Goal: Information Seeking & Learning: Learn about a topic

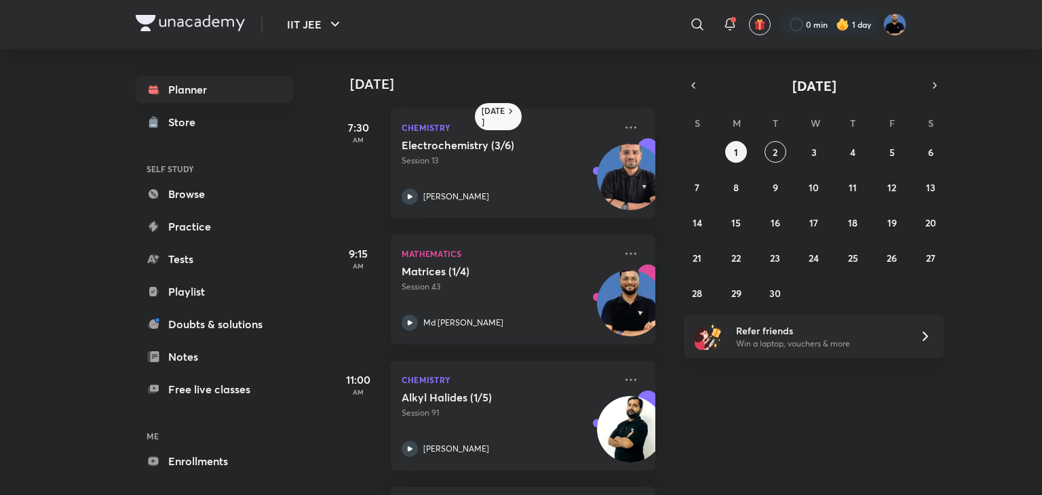
scroll to position [663, 0]
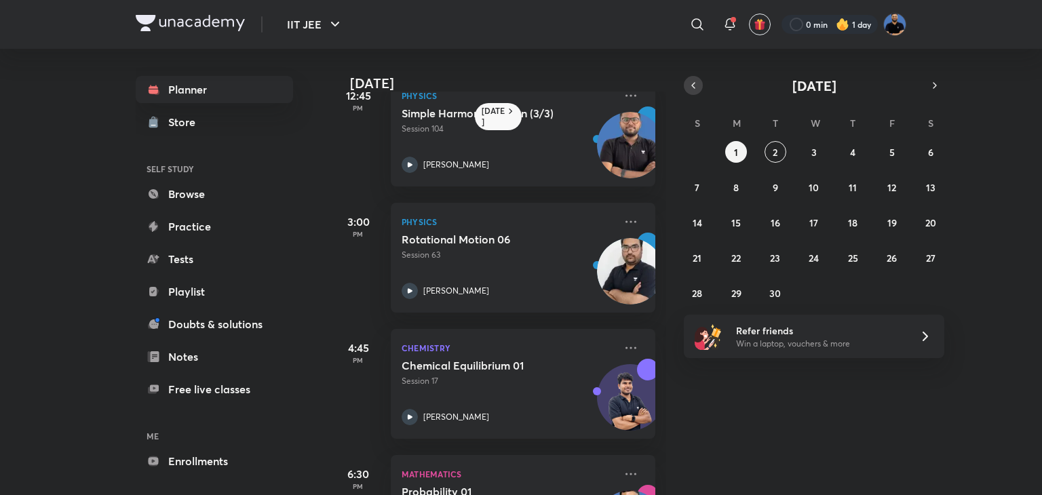
click at [689, 88] on icon "button" at bounding box center [693, 85] width 11 height 12
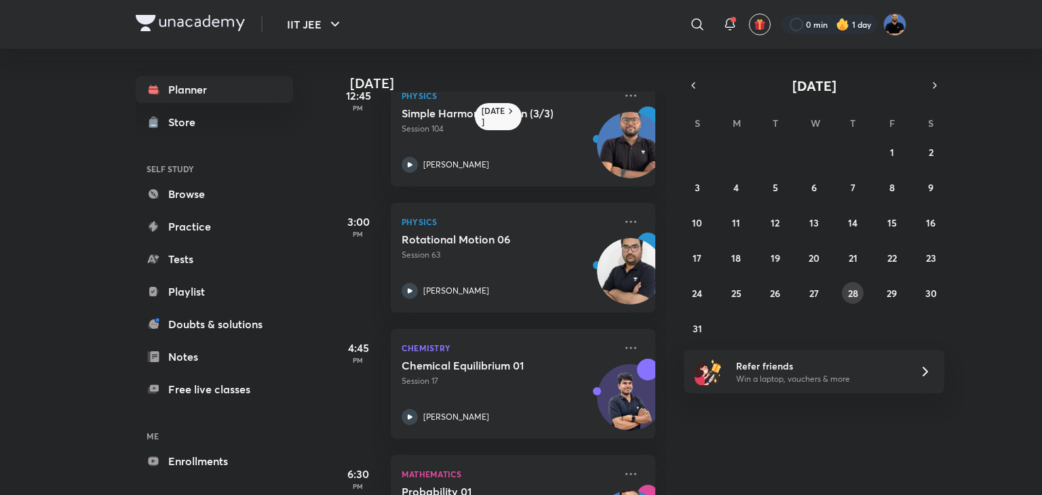
click at [849, 299] on button "28" at bounding box center [853, 293] width 22 height 22
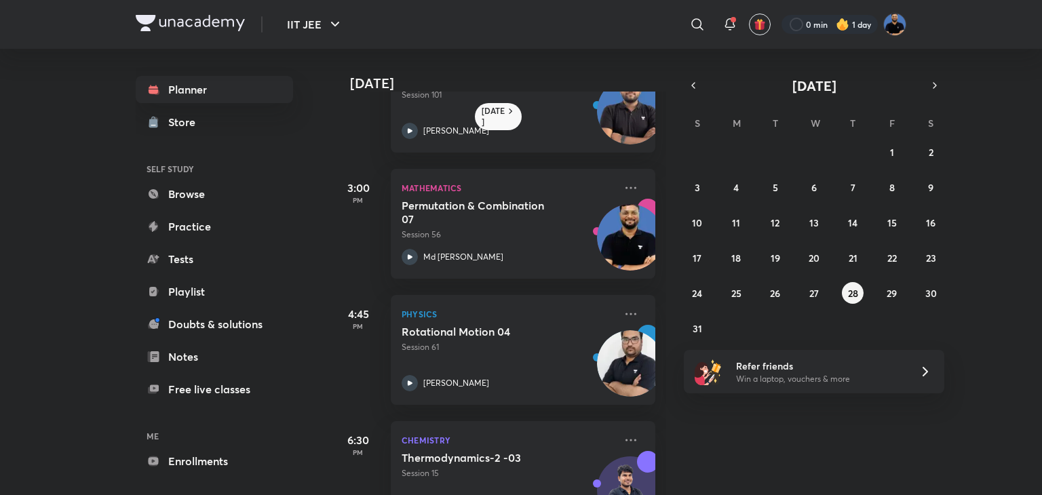
scroll to position [568, 0]
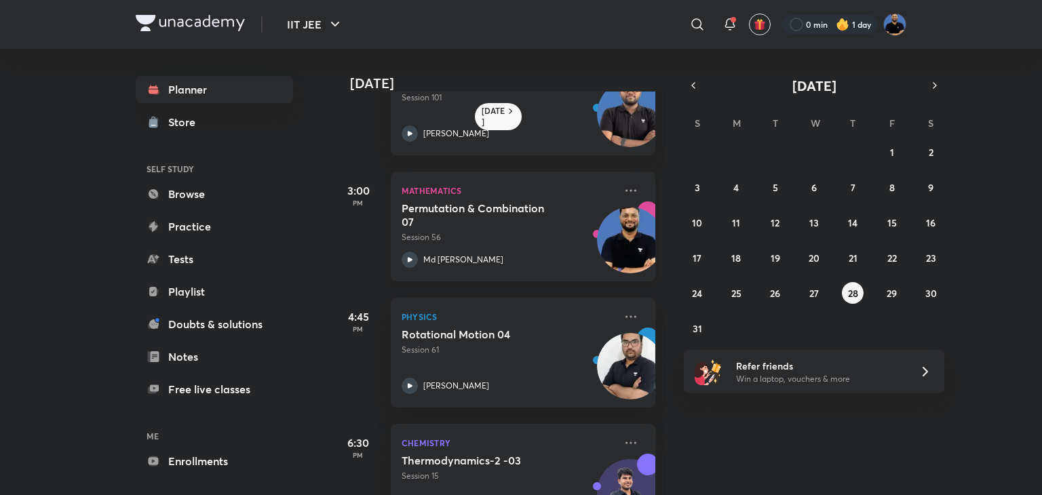
click at [522, 247] on div "Permutation & Combination 07 Session 56 Md [PERSON_NAME]" at bounding box center [508, 235] width 213 height 66
click at [942, 80] on button "button" at bounding box center [934, 85] width 19 height 19
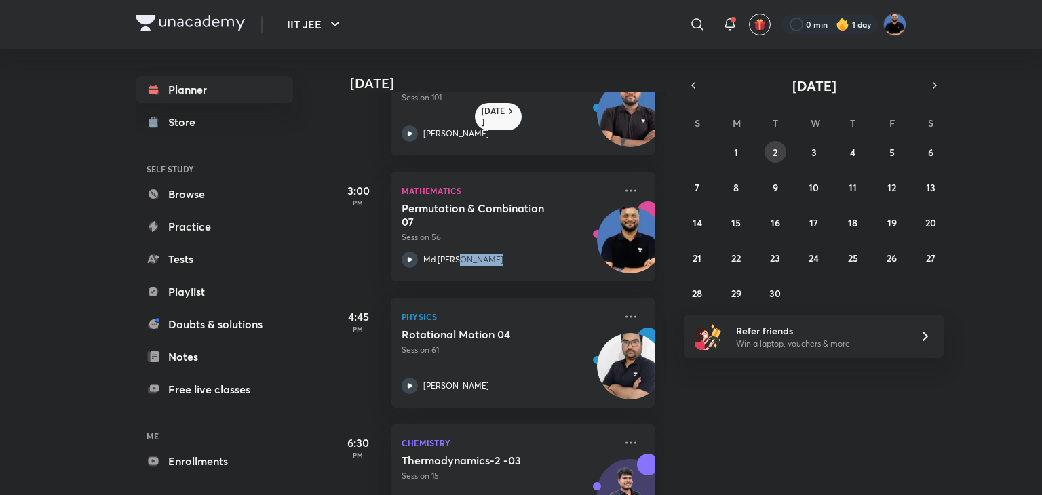
click at [778, 159] on button "2" at bounding box center [776, 152] width 22 height 22
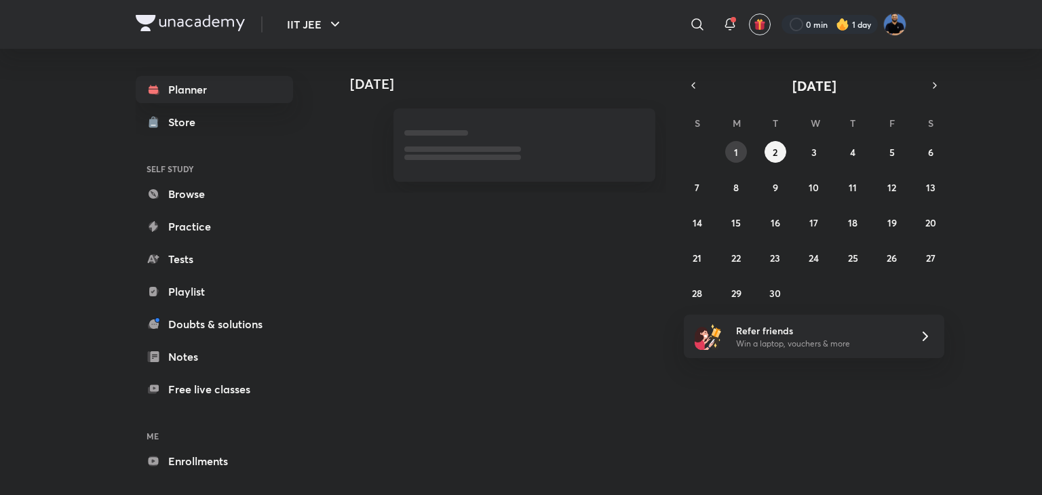
click at [746, 159] on div "31 1 2 3 4 5 6 7 8 9 10 11 12 13 14 15 16 17 18 19 20 21 22 23 24 25 26 27 28 2…" at bounding box center [814, 222] width 261 height 163
click at [734, 153] on abbr "1" at bounding box center [736, 152] width 4 height 13
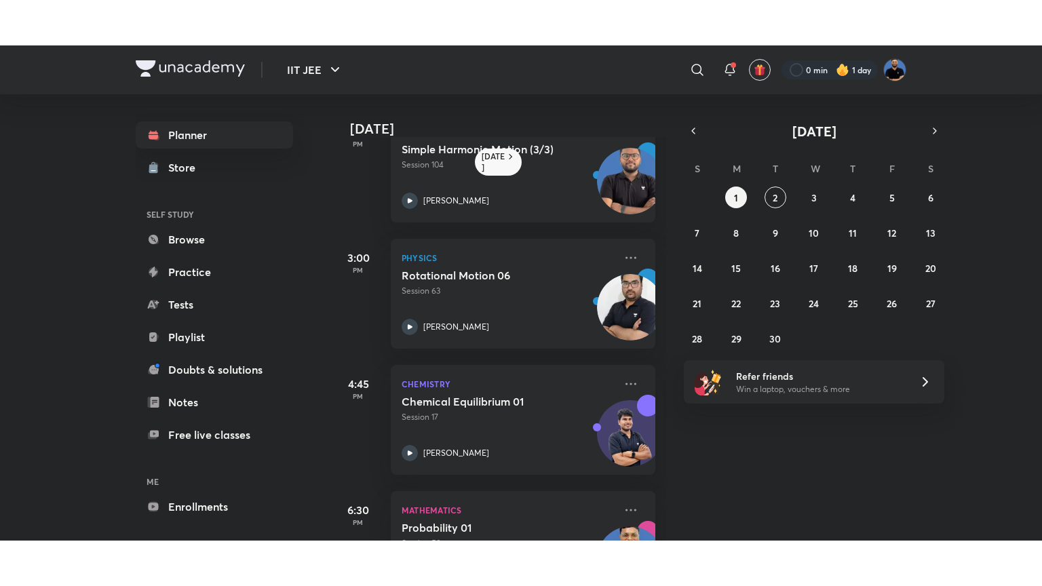
scroll to position [754, 0]
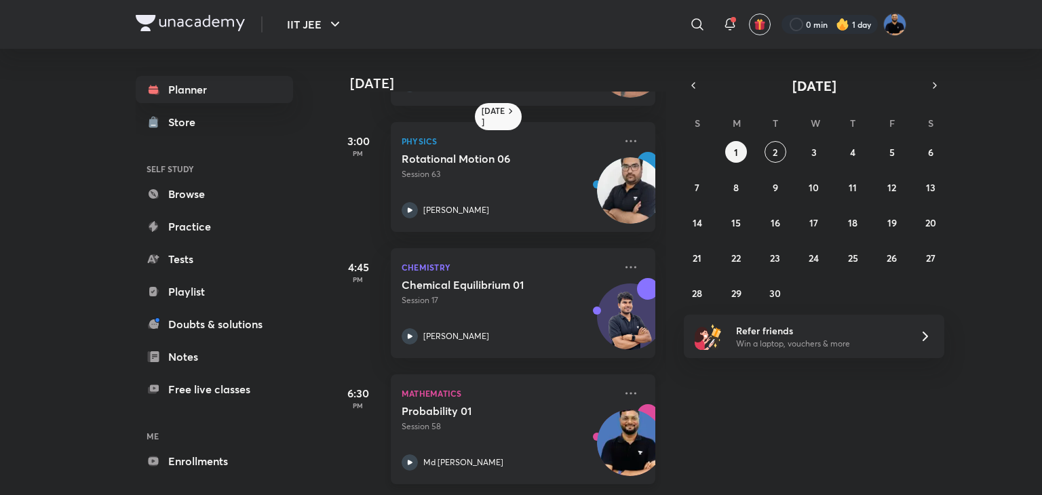
click at [518, 424] on div "Probability 01 Session 58 Md Afroj" at bounding box center [508, 437] width 213 height 66
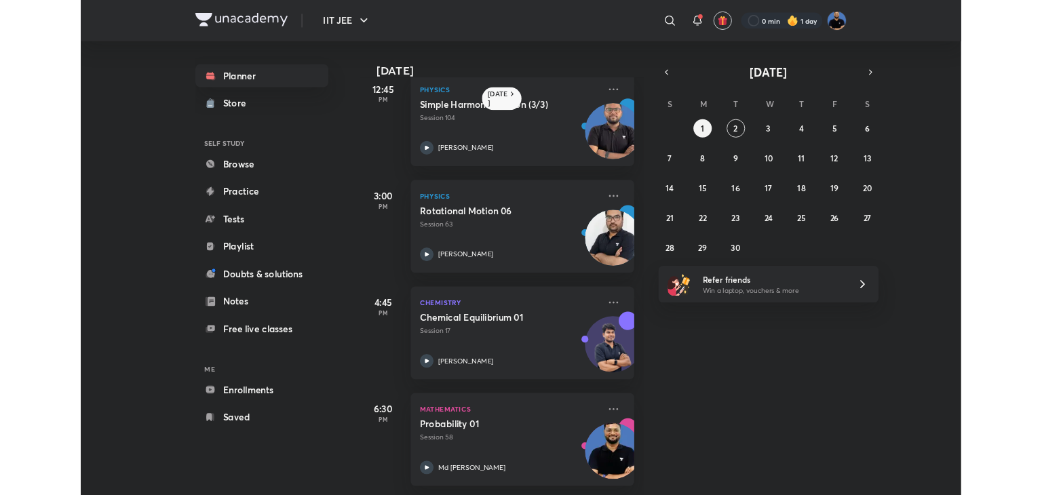
scroll to position [663, 0]
